Goal: Task Accomplishment & Management: Use online tool/utility

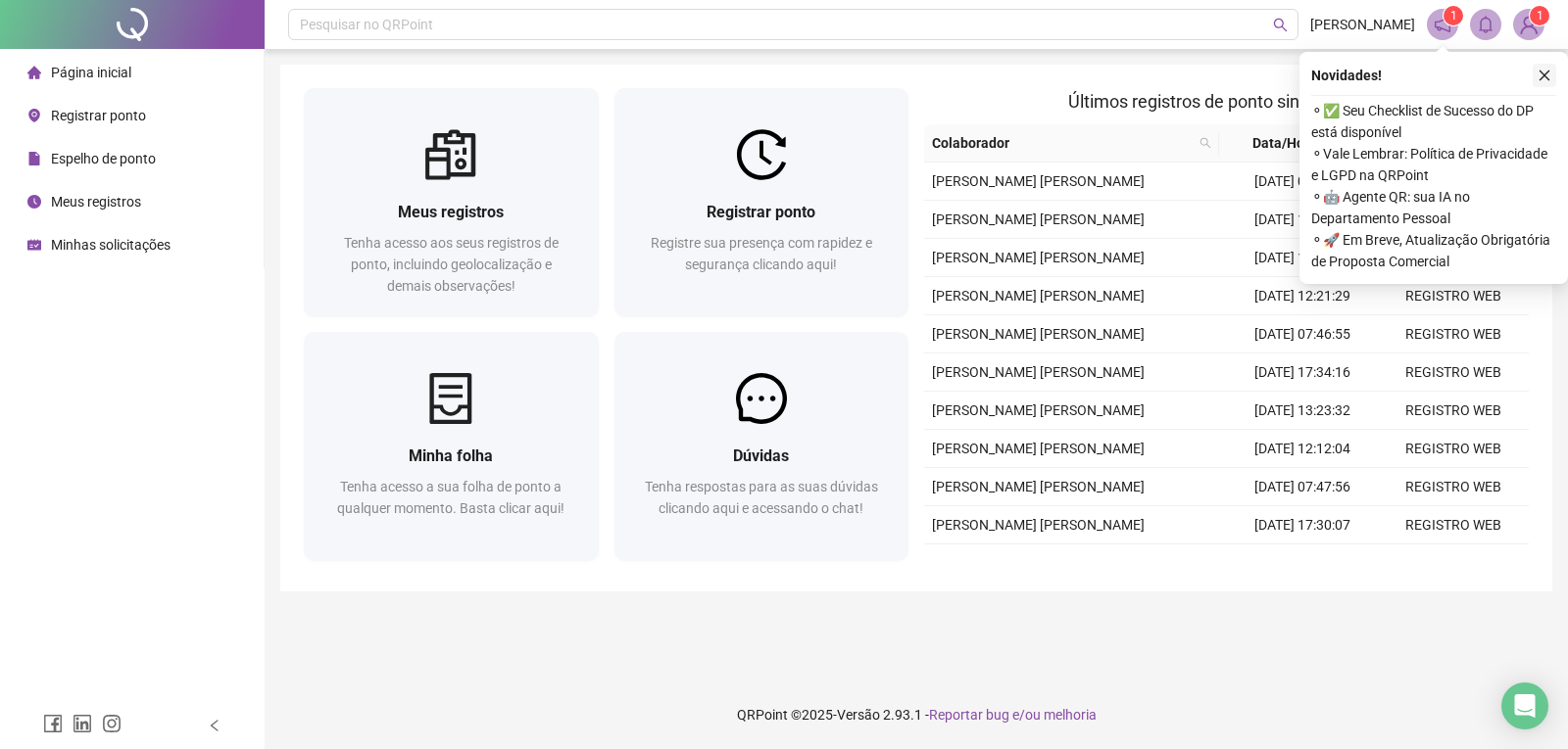
click at [1544, 82] on button "button" at bounding box center [1544, 75] width 24 height 24
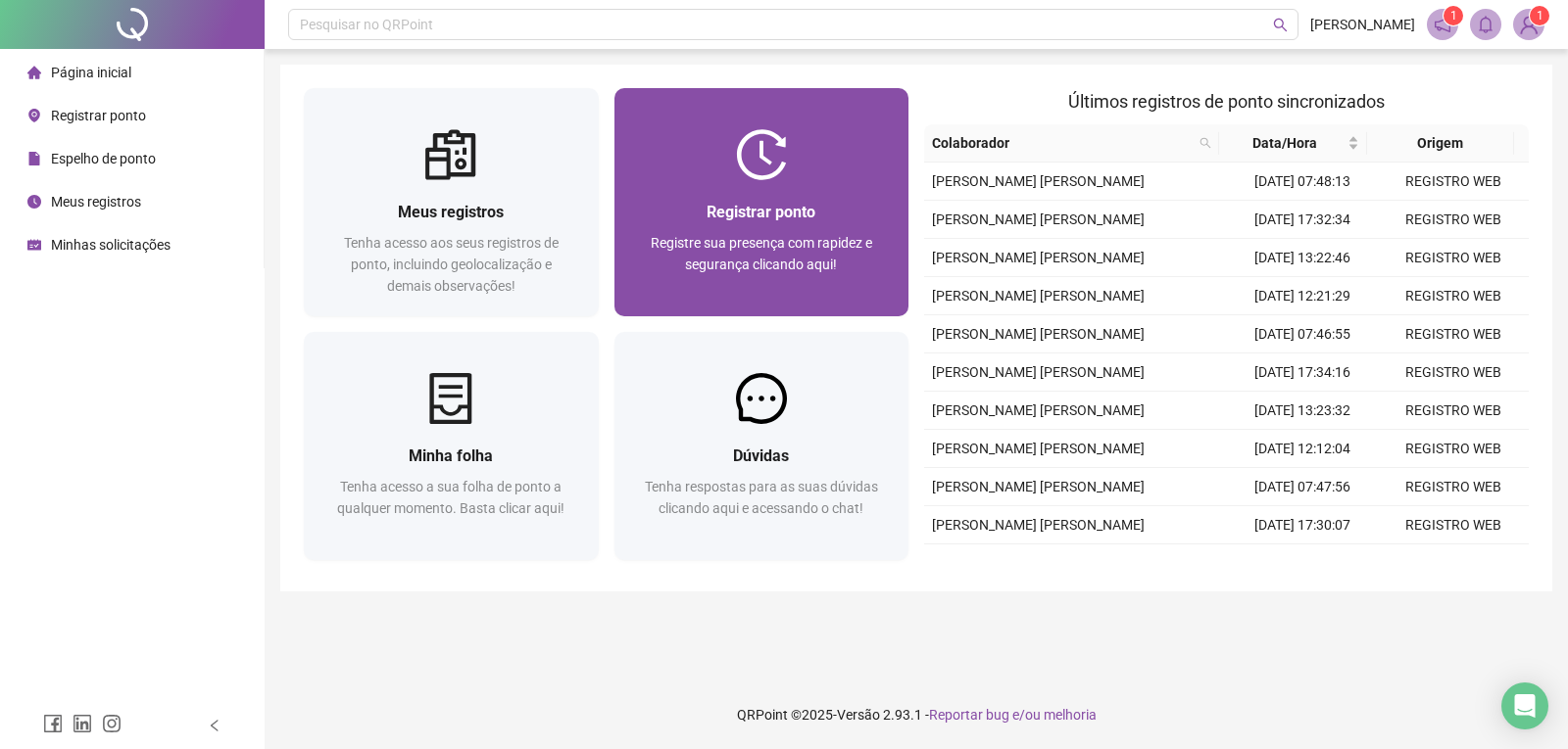
click at [775, 192] on div "Registrar ponto Registre sua presença com rapidez e segurança clicando aqui!" at bounding box center [761, 248] width 295 height 136
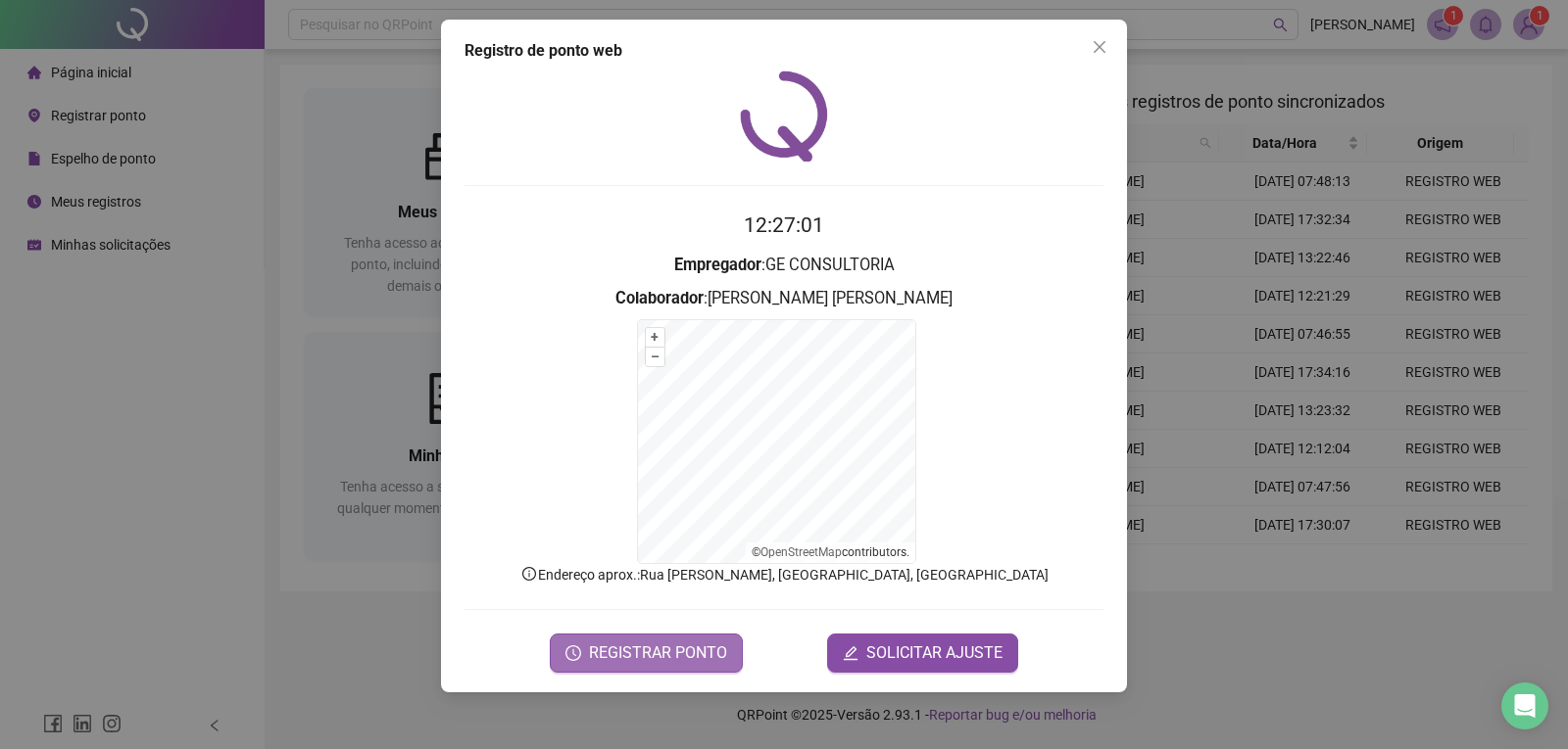
click at [683, 652] on span "REGISTRAR PONTO" at bounding box center [657, 653] width 138 height 24
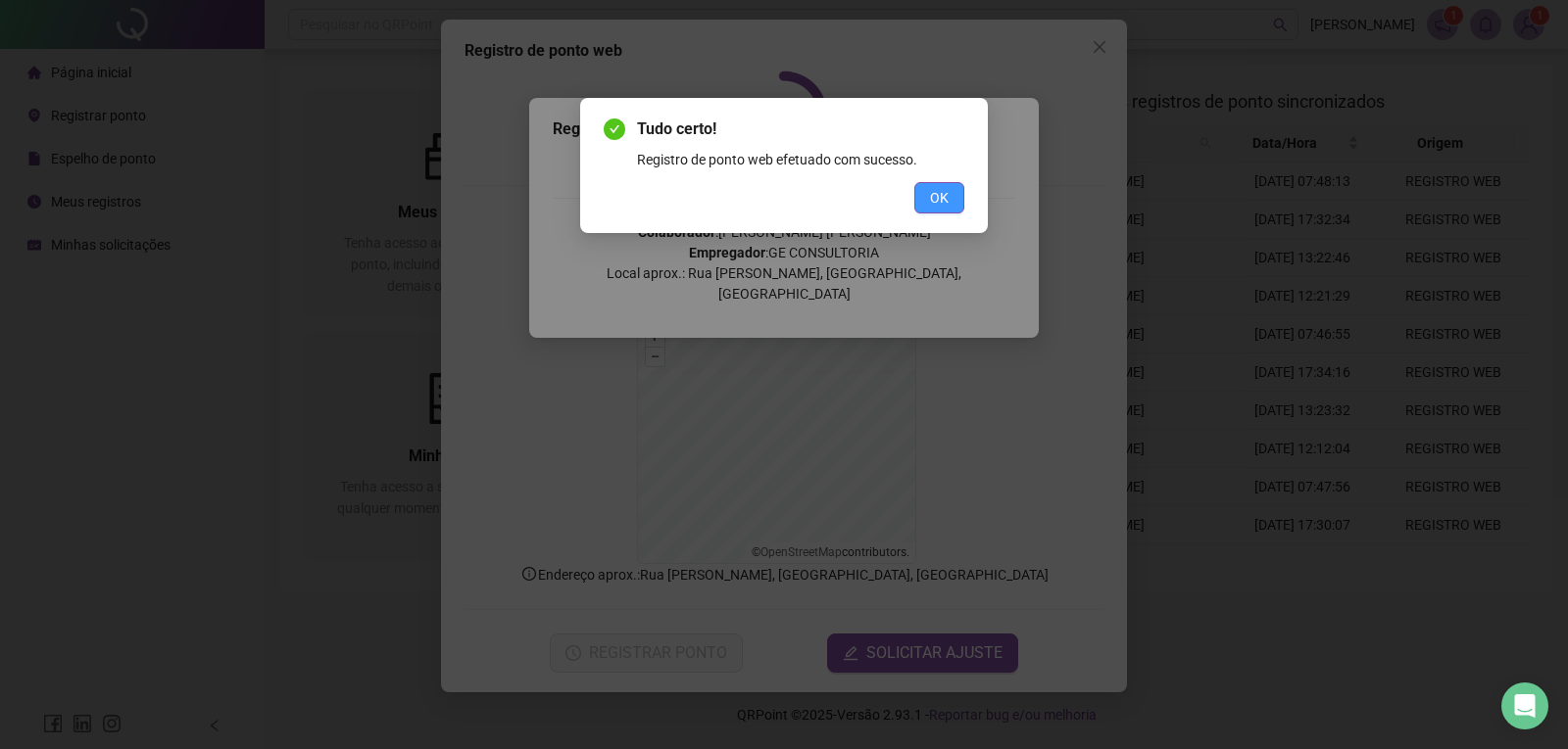
click at [938, 201] on span "OK" at bounding box center [938, 198] width 19 height 22
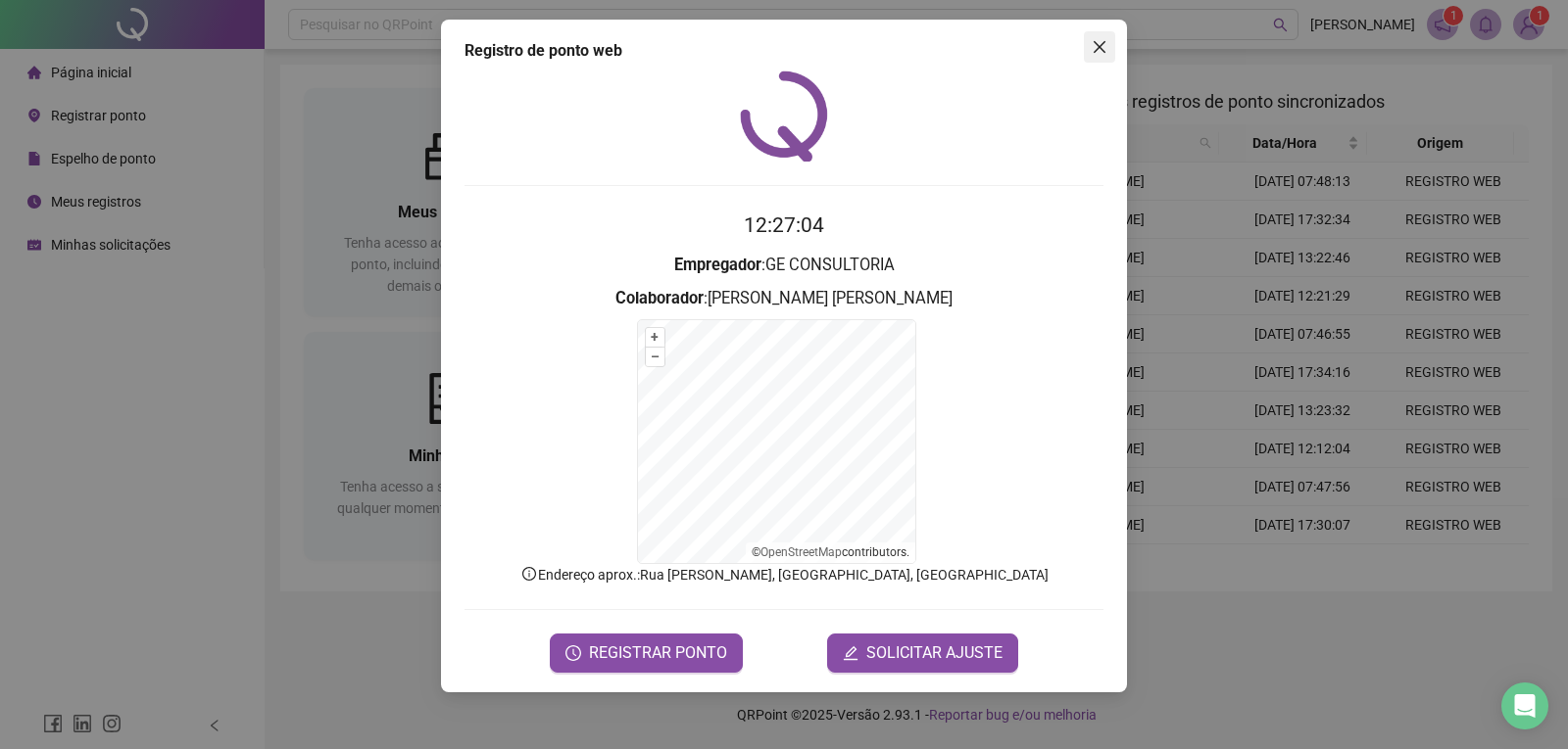
click at [1099, 44] on icon "close" at bounding box center [1099, 47] width 16 height 16
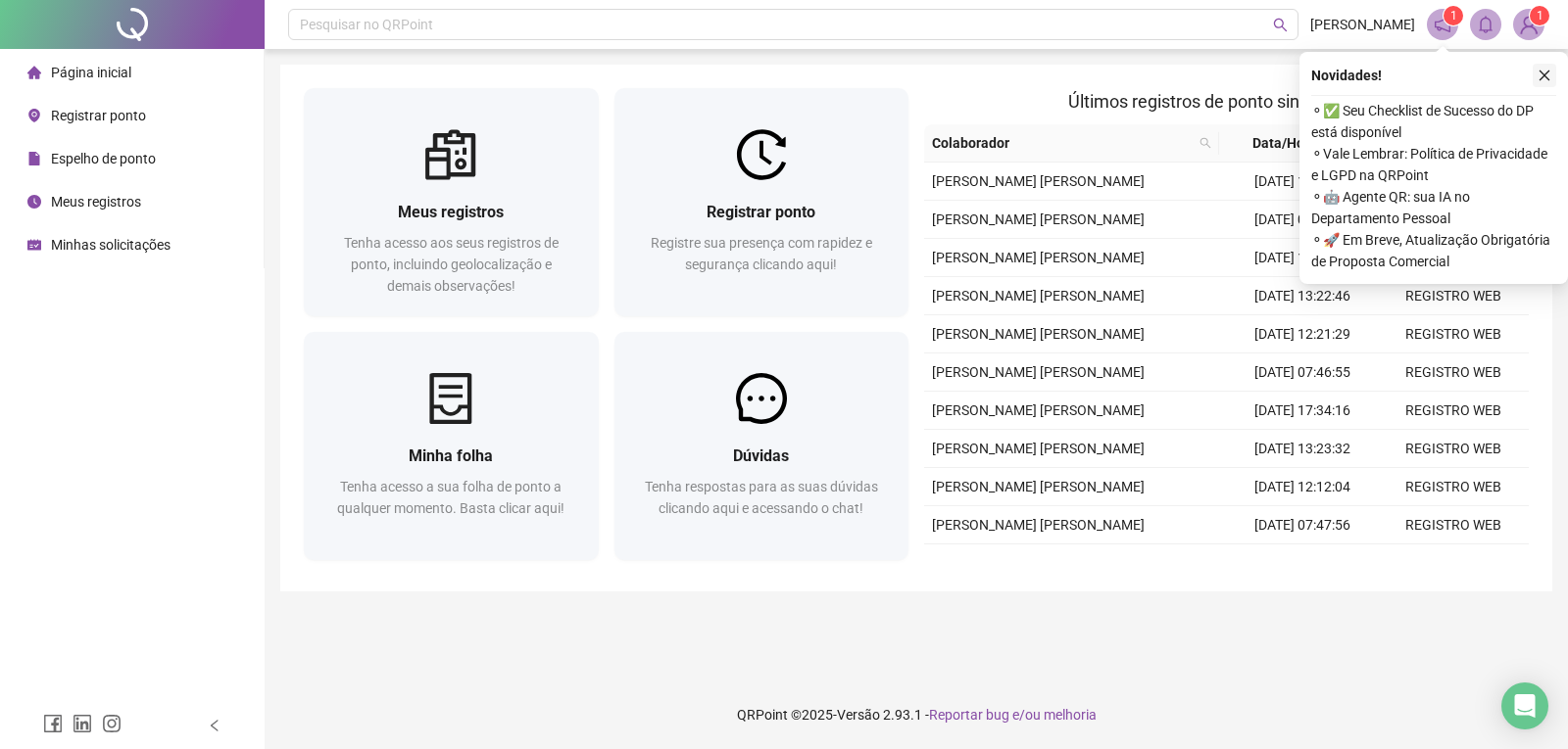
click at [1543, 73] on icon "close" at bounding box center [1544, 75] width 14 height 14
